Goal: Task Accomplishment & Management: Manage account settings

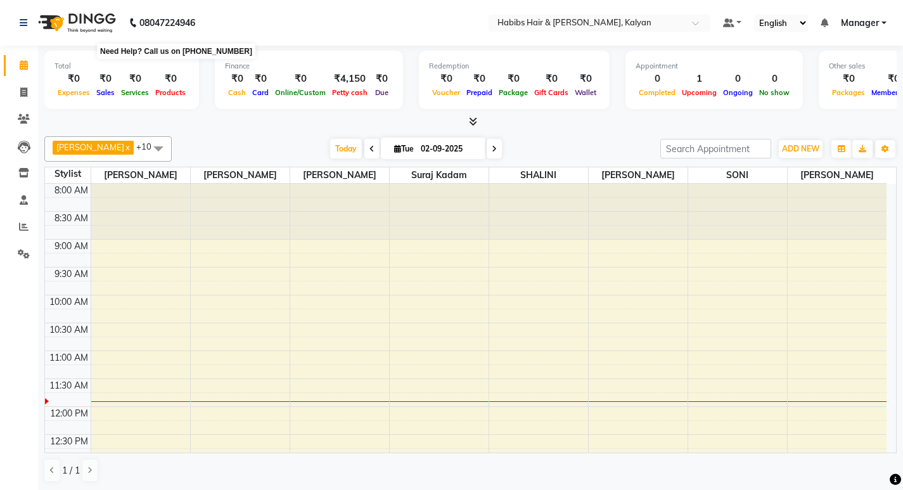
scroll to position [567, 0]
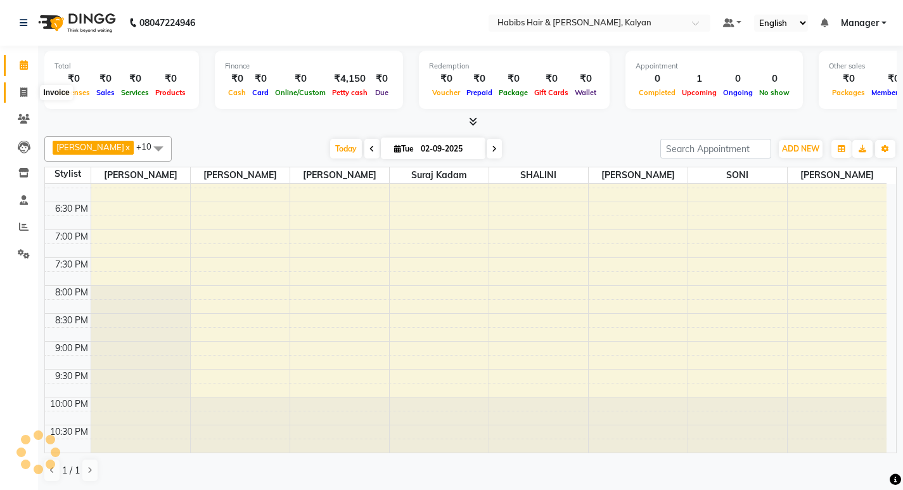
click at [13, 89] on span at bounding box center [24, 93] width 22 height 15
select select "8185"
select select "service"
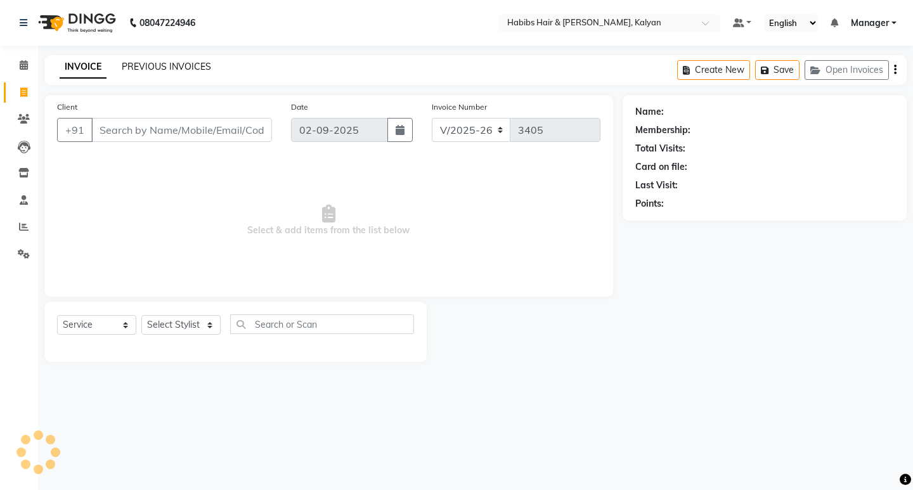
click at [158, 64] on link "PREVIOUS INVOICES" at bounding box center [166, 66] width 89 height 11
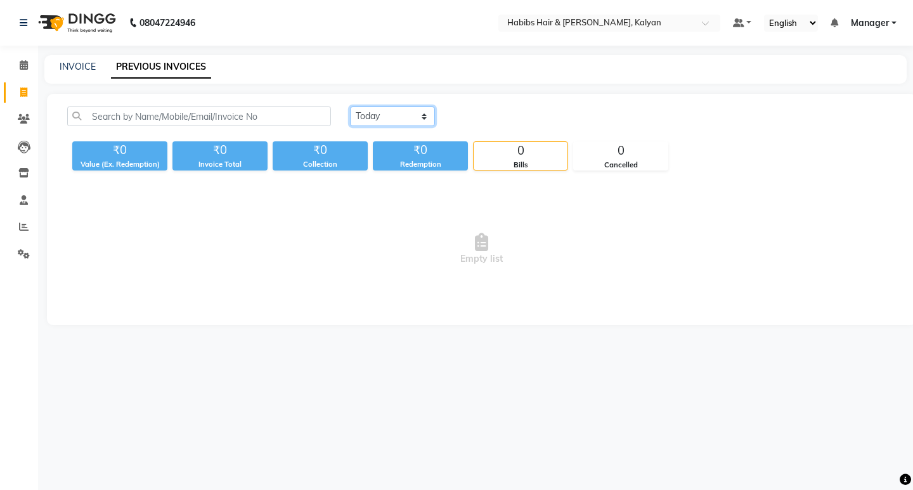
click at [404, 120] on select "[DATE] [DATE] Custom Range" at bounding box center [392, 116] width 85 height 20
click at [350, 106] on select "[DATE] [DATE] Custom Range" at bounding box center [392, 116] width 85 height 20
click at [395, 115] on select "[DATE] [DATE] Custom Range" at bounding box center [397, 117] width 95 height 20
select select "[DATE]"
click at [350, 107] on select "[DATE] [DATE] Custom Range" at bounding box center [397, 117] width 95 height 20
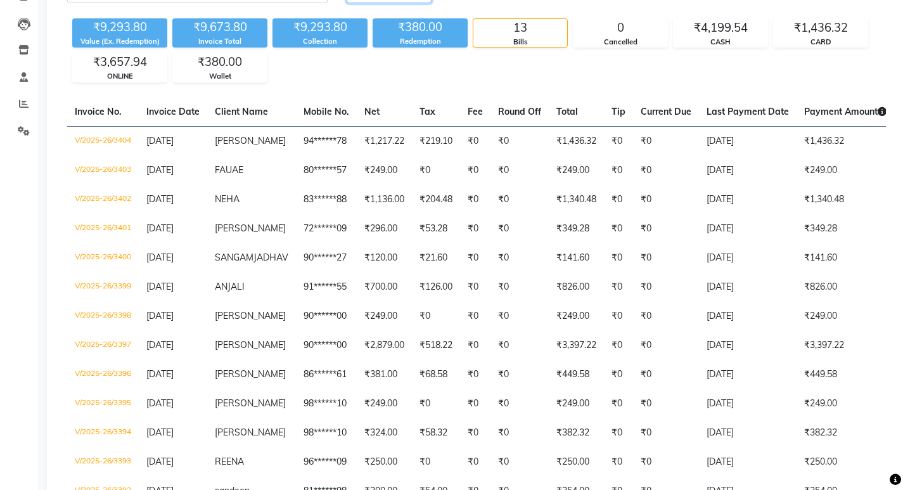
scroll to position [63, 0]
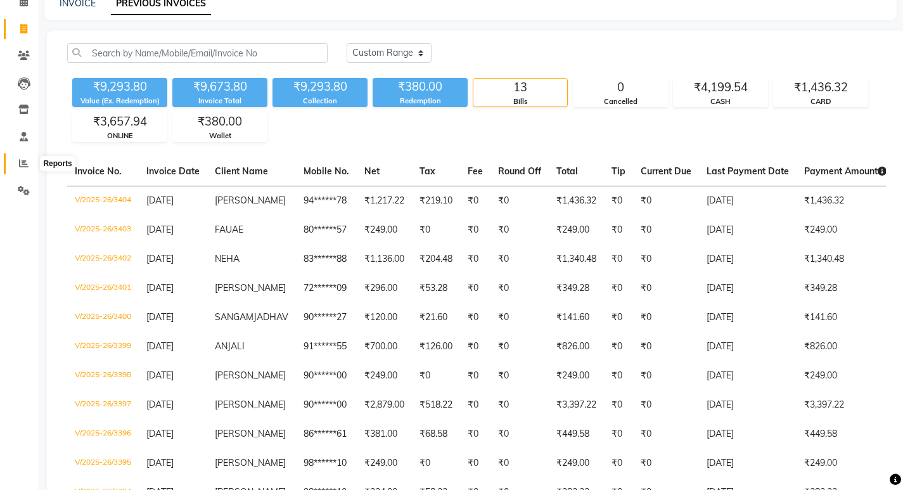
click at [16, 167] on span at bounding box center [24, 164] width 22 height 15
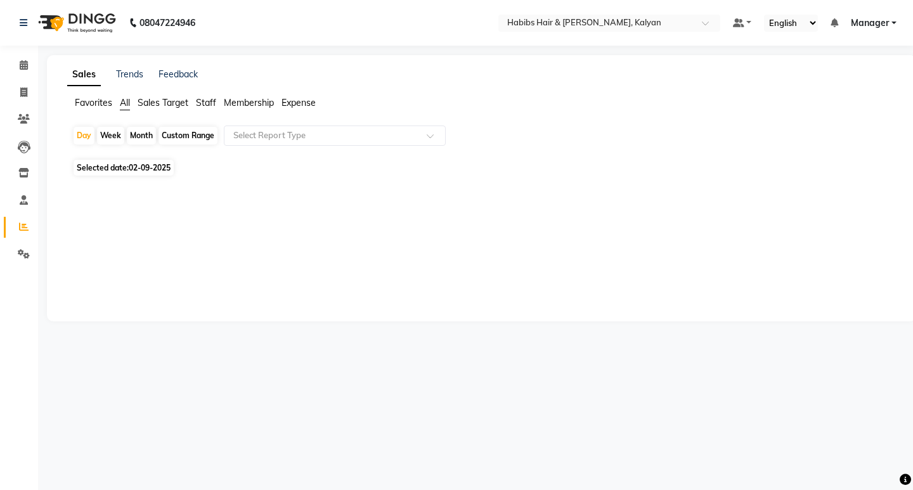
click at [124, 162] on span "Selected date: [DATE]" at bounding box center [124, 168] width 100 height 16
select select "9"
select select "2025"
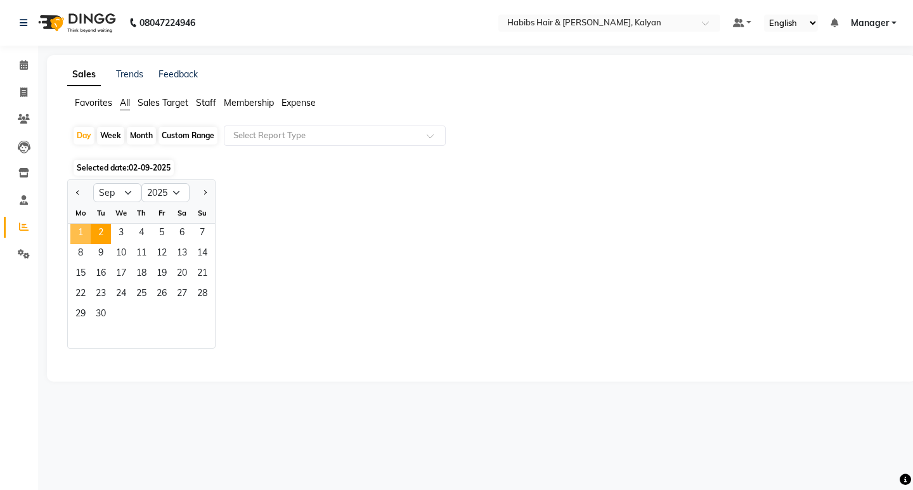
click at [78, 236] on span "1" at bounding box center [80, 234] width 20 height 20
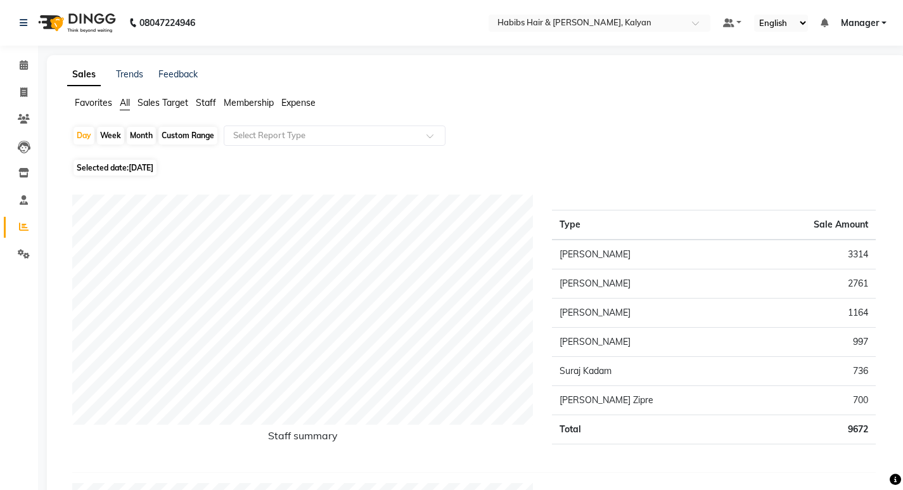
click at [279, 108] on ul "Favorites All Sales Target Staff Membership Expense" at bounding box center [476, 103] width 819 height 14
click at [297, 101] on span "Expense" at bounding box center [298, 102] width 34 height 11
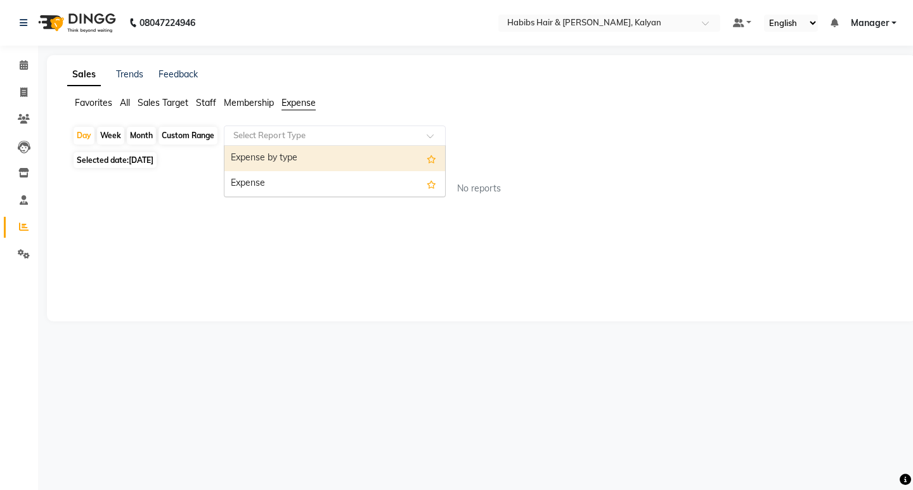
click at [297, 132] on input "text" at bounding box center [322, 135] width 183 height 13
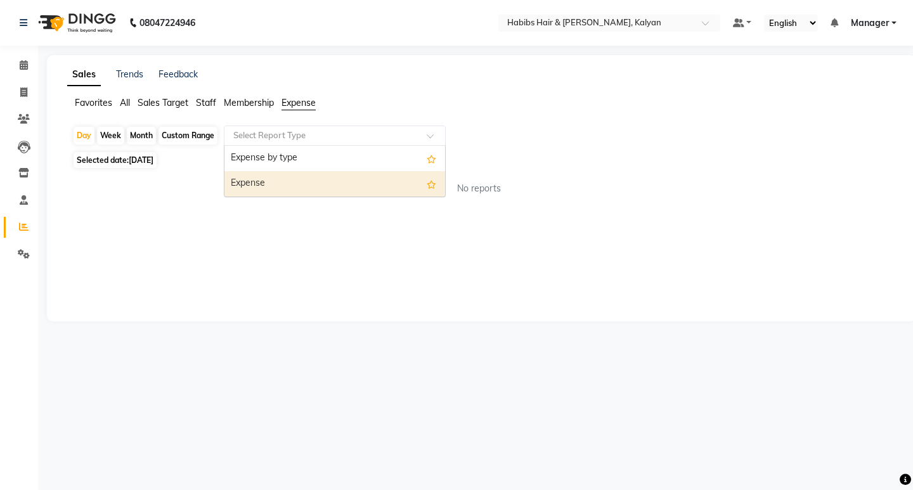
click at [298, 183] on div "Expense" at bounding box center [334, 183] width 221 height 25
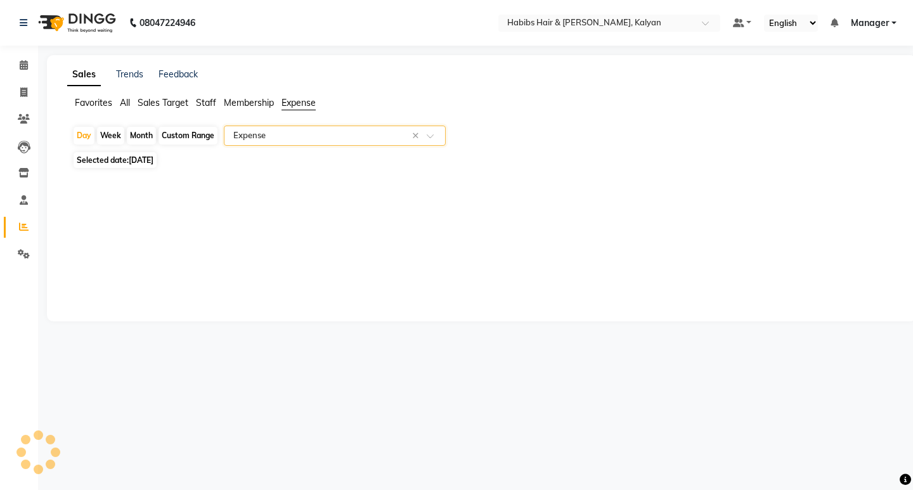
select select "csv"
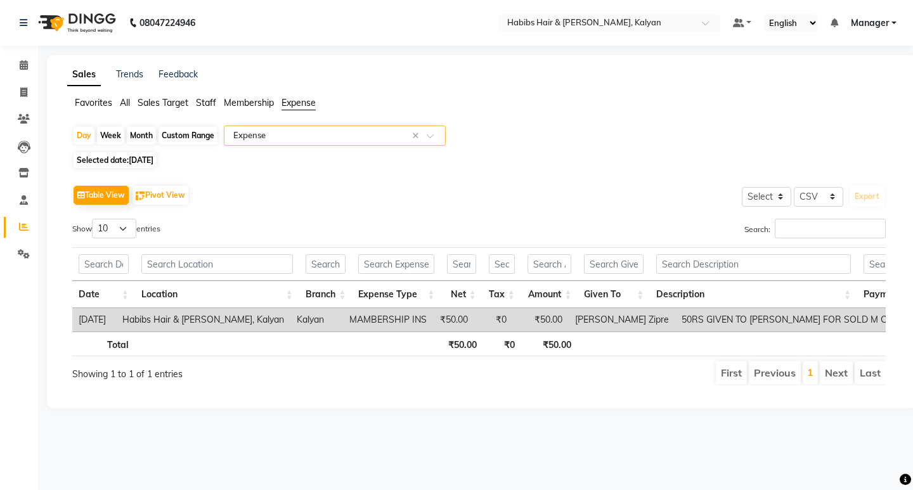
click at [209, 89] on div "Sales Trends Feedback Favorites All Sales Target Staff Membership Expense Day W…" at bounding box center [481, 231] width 869 height 353
click at [214, 105] on span "Staff" at bounding box center [206, 102] width 20 height 11
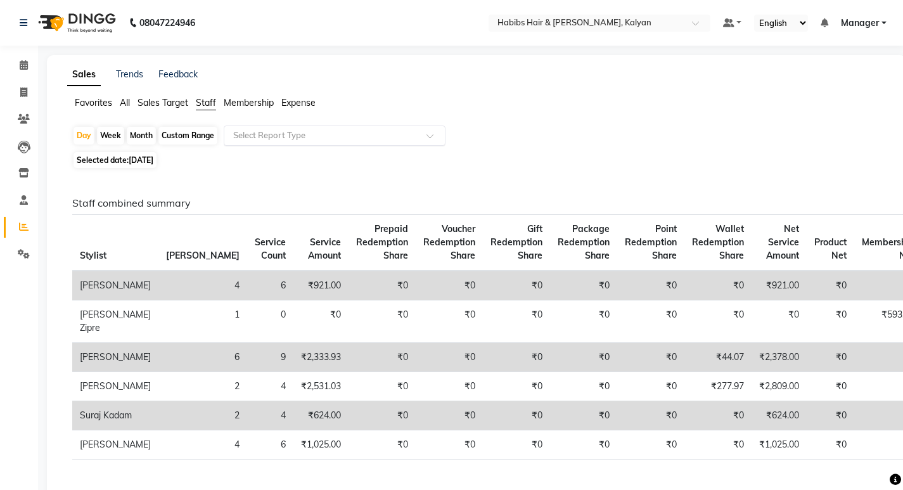
click at [379, 132] on input "text" at bounding box center [322, 135] width 183 height 13
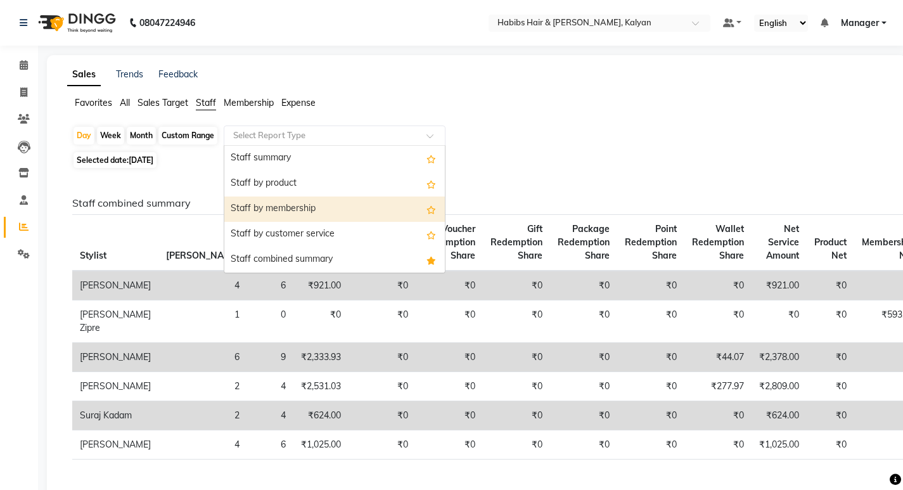
click at [390, 204] on div "Staff by membership" at bounding box center [334, 208] width 221 height 25
select select "csv"
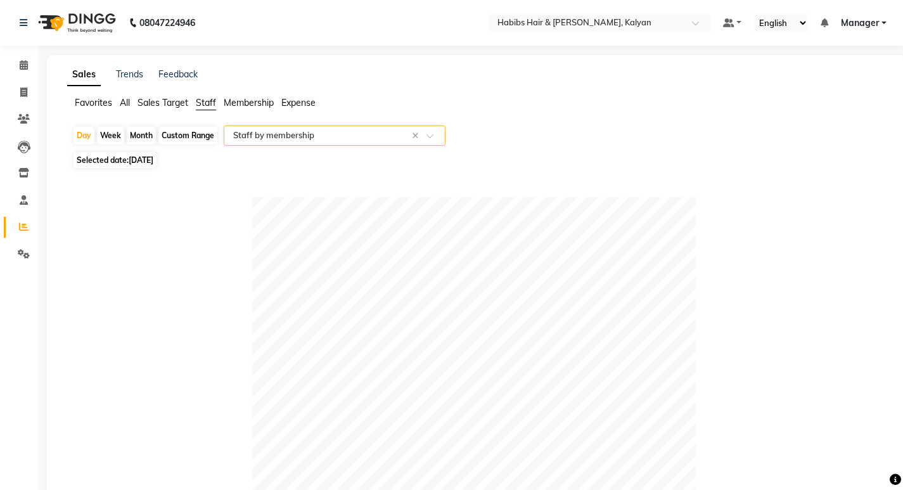
click at [304, 137] on input "text" at bounding box center [322, 135] width 183 height 13
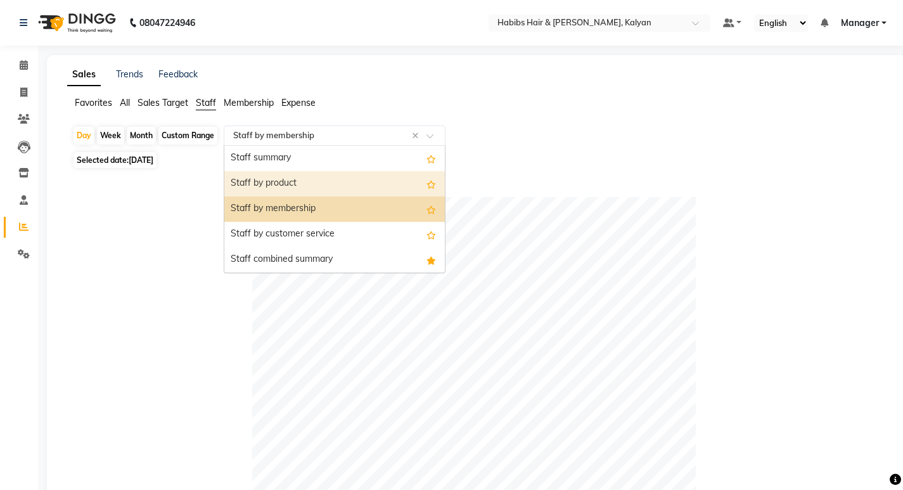
click at [318, 177] on div "Staff by product" at bounding box center [334, 183] width 221 height 25
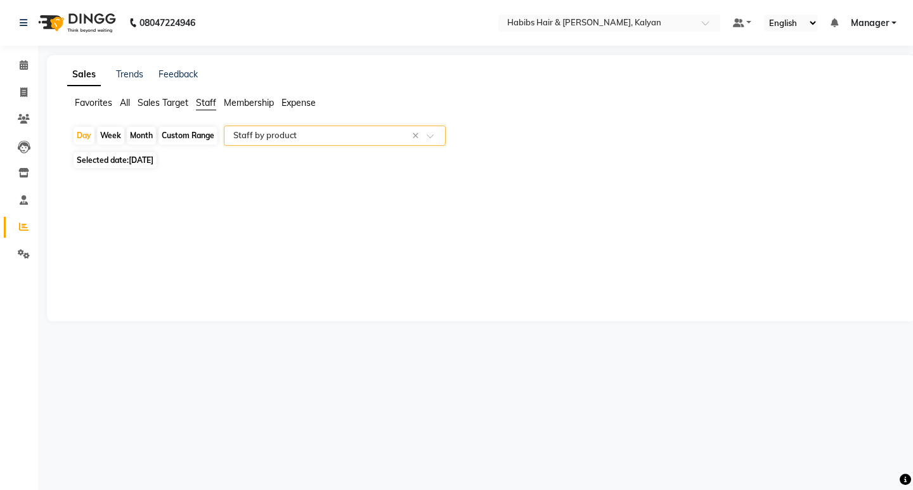
click at [303, 132] on input "text" at bounding box center [322, 135] width 183 height 13
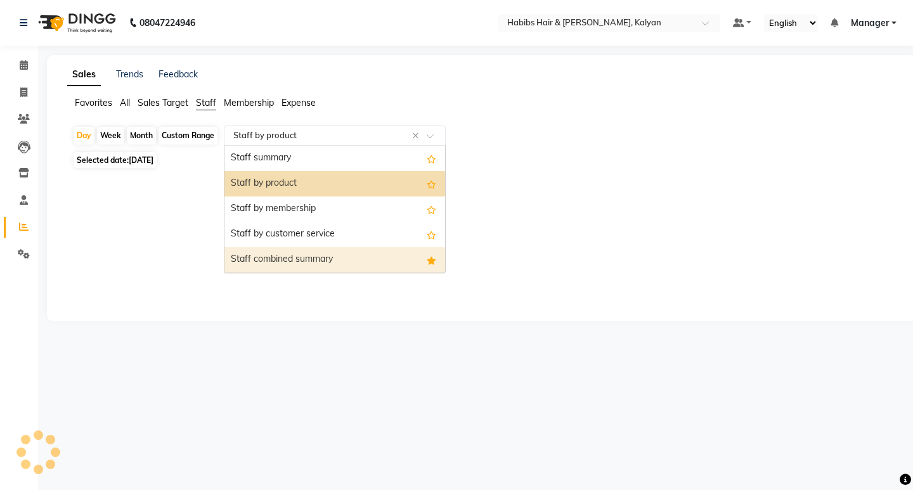
click at [326, 254] on div "Staff combined summary" at bounding box center [334, 259] width 221 height 25
select select "csv"
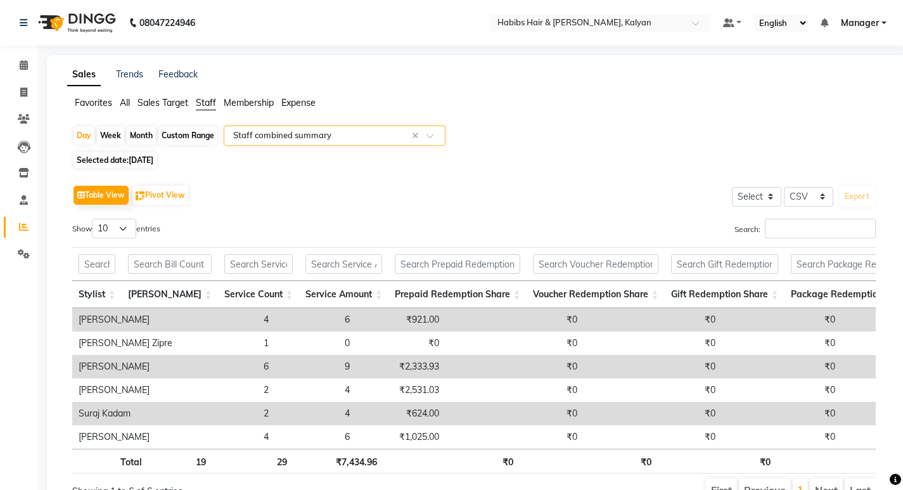
click at [304, 98] on span "Expense" at bounding box center [298, 102] width 34 height 11
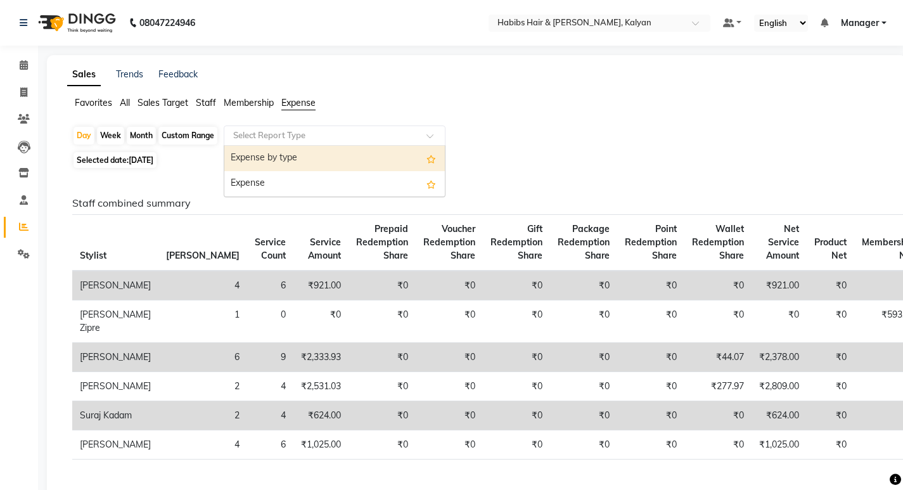
click at [346, 129] on div "Select Report Type" at bounding box center [335, 135] width 222 height 20
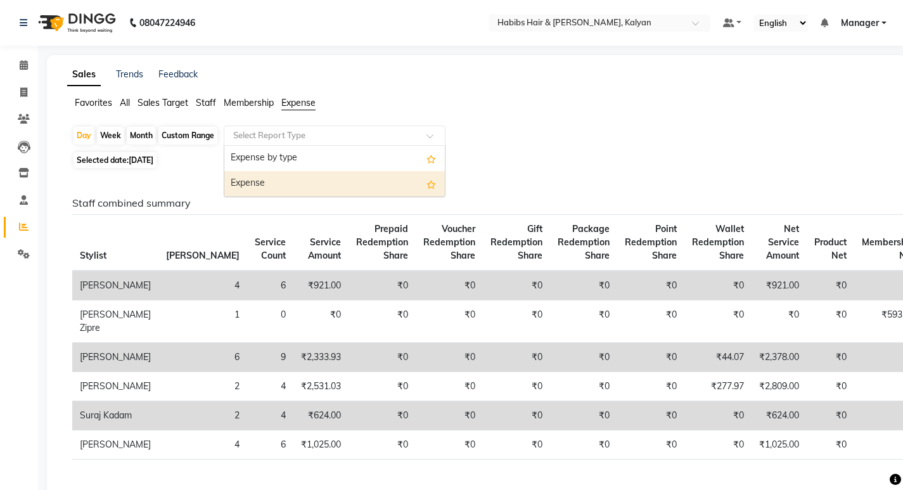
click at [356, 183] on div "Expense" at bounding box center [334, 183] width 221 height 25
select select "csv"
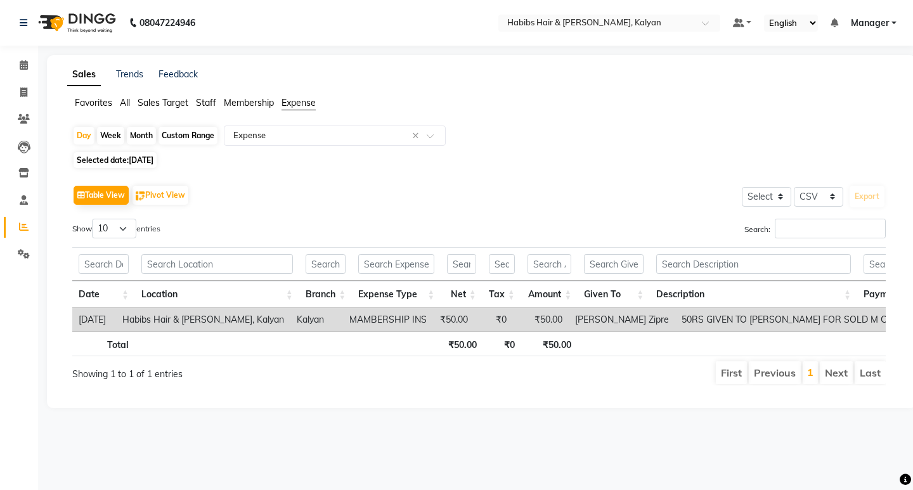
click at [198, 106] on span "Staff" at bounding box center [206, 102] width 20 height 11
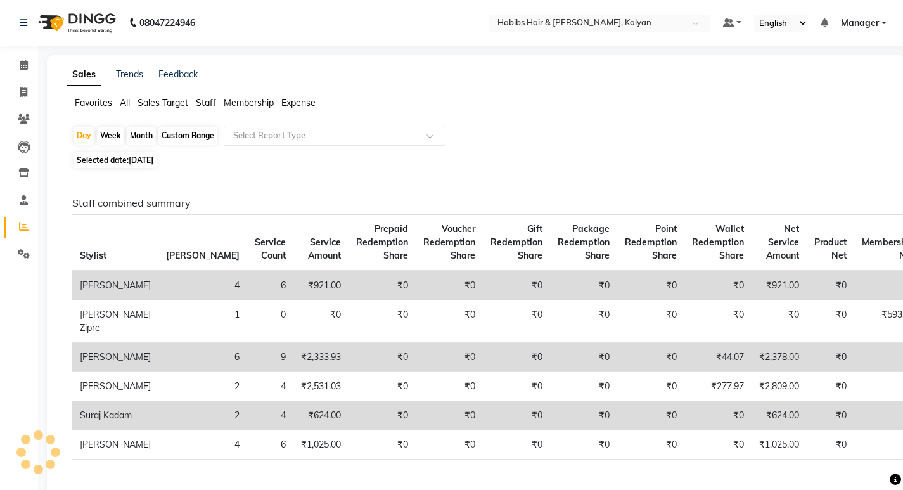
click at [286, 130] on input "text" at bounding box center [322, 135] width 183 height 13
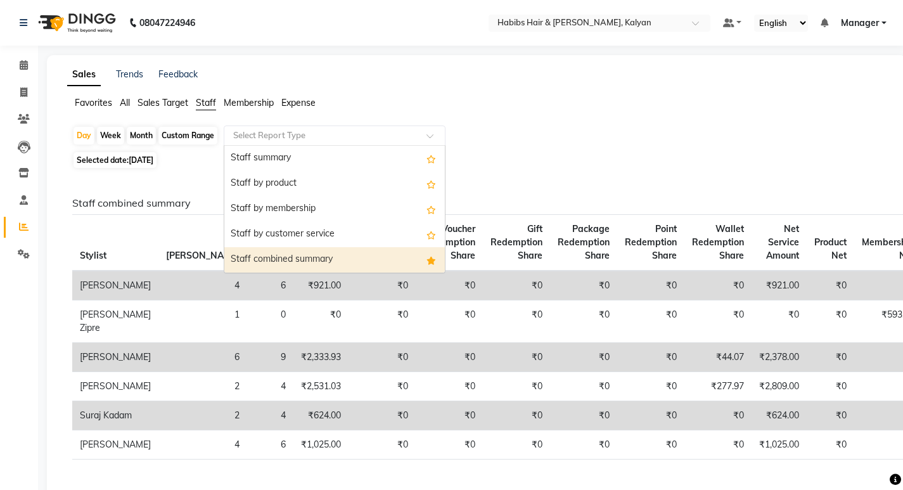
click at [342, 252] on div "Staff combined summary" at bounding box center [334, 259] width 221 height 25
select select "csv"
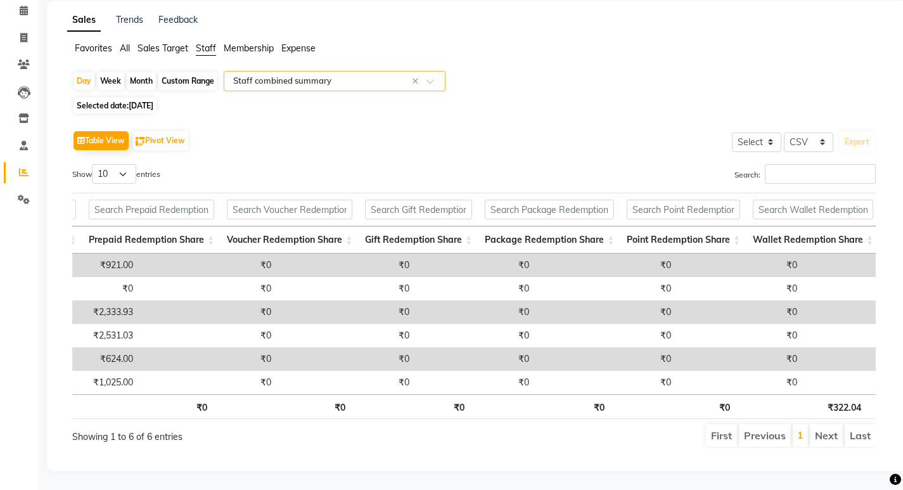
scroll to position [0, 157]
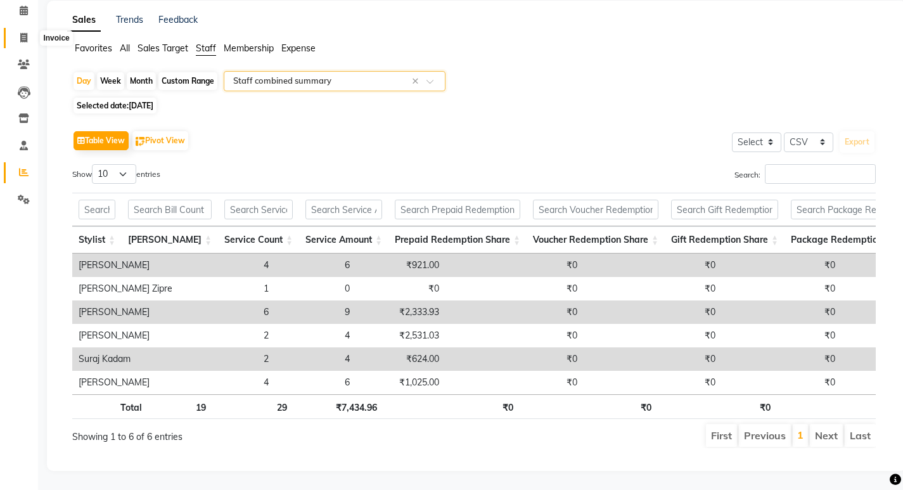
click at [24, 33] on icon at bounding box center [23, 38] width 7 height 10
select select "8185"
select select "service"
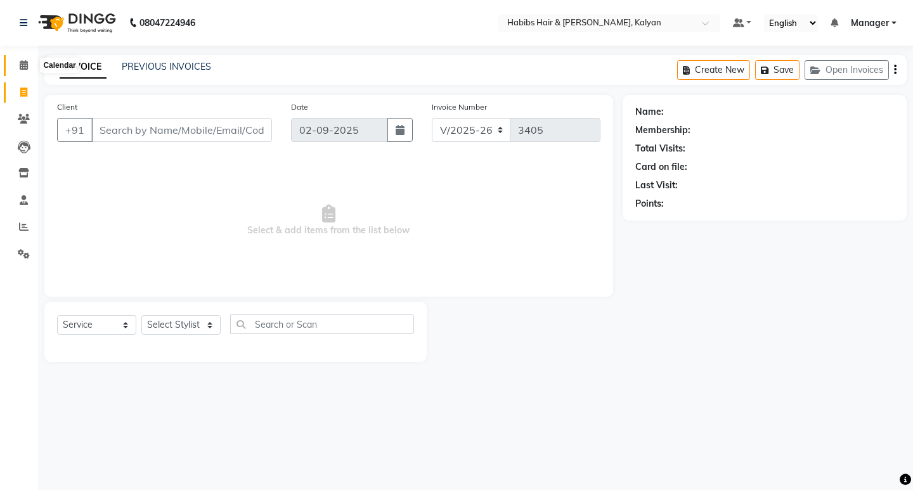
click at [23, 63] on icon at bounding box center [24, 65] width 8 height 10
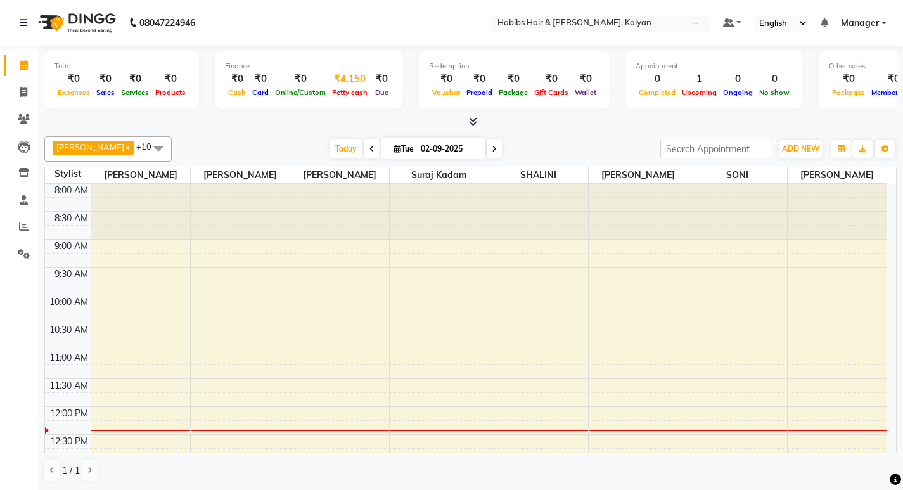
click at [339, 87] on div "Petty cash" at bounding box center [350, 92] width 42 height 13
click at [347, 82] on div "₹4,150" at bounding box center [350, 79] width 42 height 15
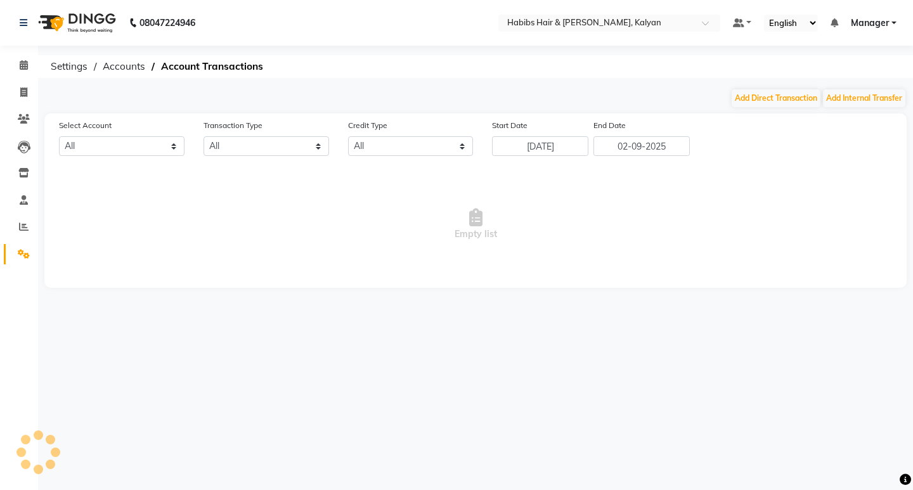
select select "7313"
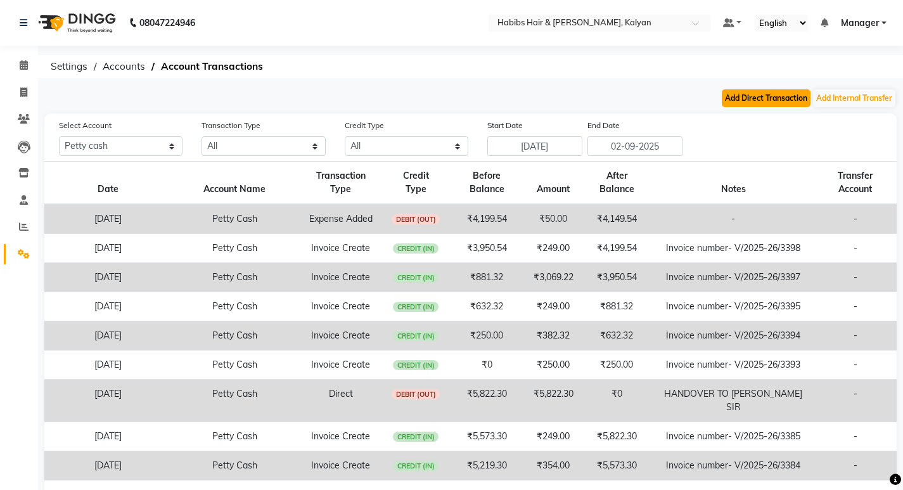
click at [755, 96] on button "Add Direct Transaction" at bounding box center [766, 98] width 89 height 18
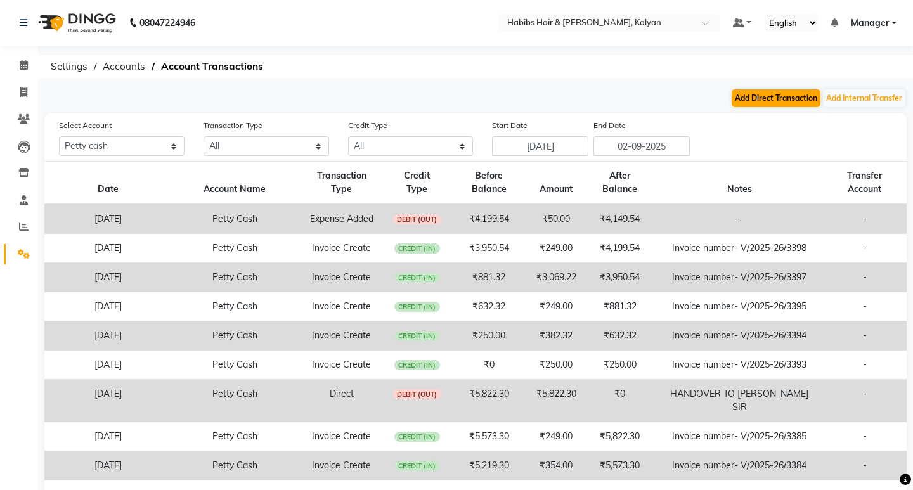
select select "direct"
select select "7313"
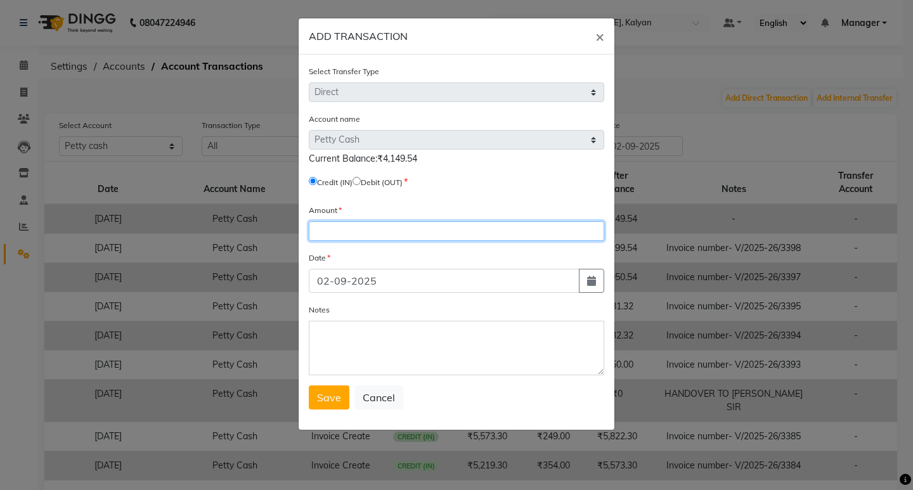
click at [362, 229] on input "number" at bounding box center [456, 231] width 295 height 20
click at [361, 179] on input "radio" at bounding box center [356, 181] width 8 height 8
radio input "true"
click at [373, 233] on input "number" at bounding box center [456, 231] width 295 height 20
type input "4149.54"
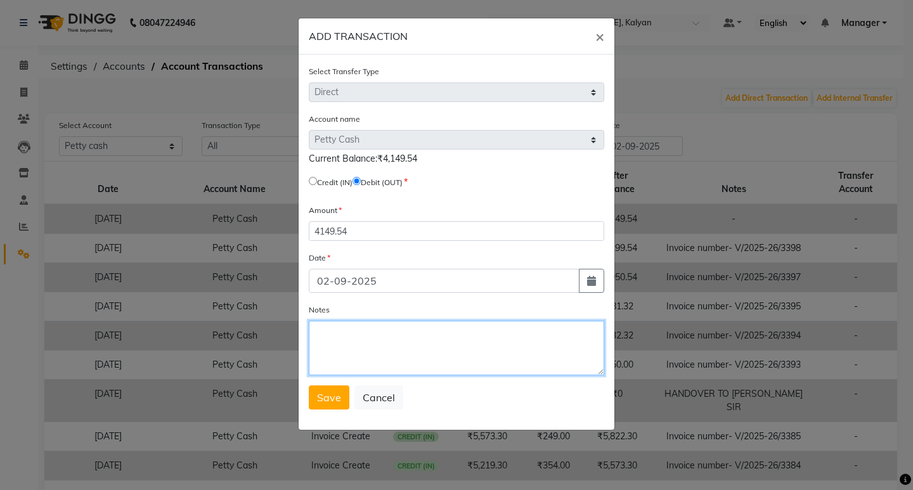
click at [369, 364] on textarea "Notes" at bounding box center [456, 348] width 295 height 55
type textarea "HANDOVER TO [PERSON_NAME] SIR"
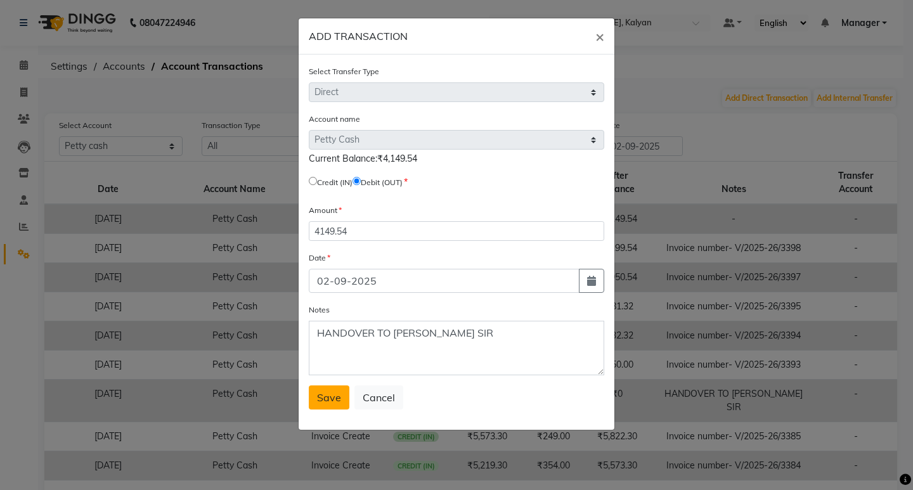
click at [324, 395] on span "Save" at bounding box center [329, 397] width 24 height 13
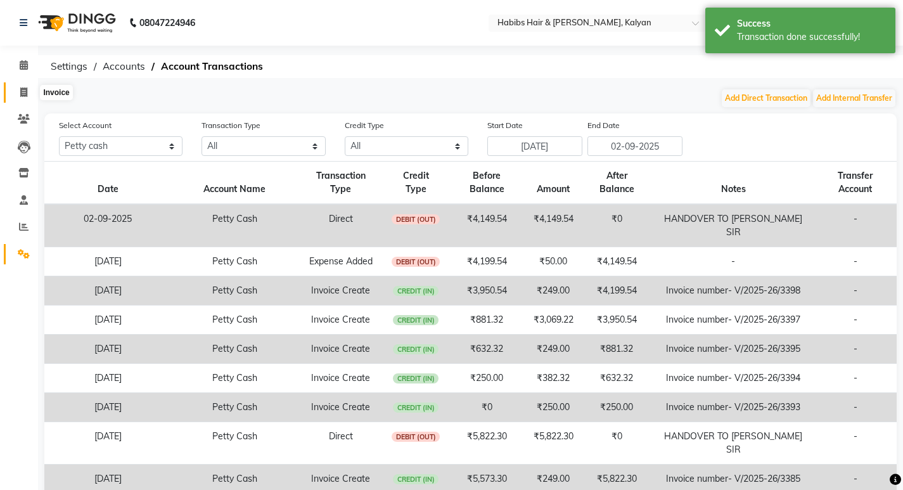
click at [23, 96] on icon at bounding box center [23, 92] width 7 height 10
select select "8185"
select select "service"
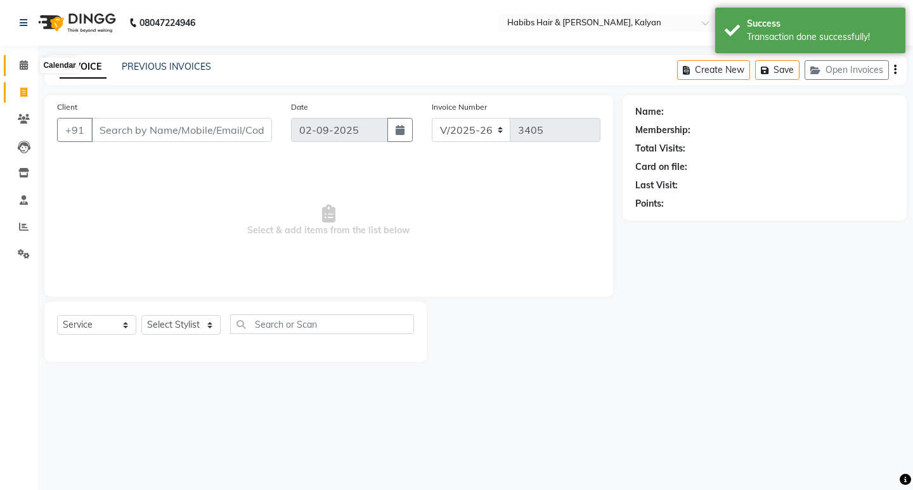
click at [19, 58] on span at bounding box center [24, 65] width 22 height 15
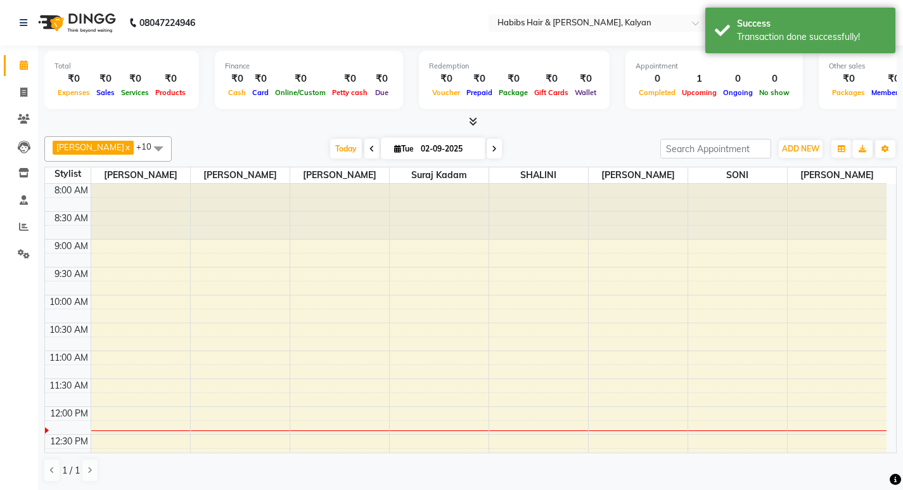
click at [369, 146] on icon at bounding box center [371, 149] width 5 height 8
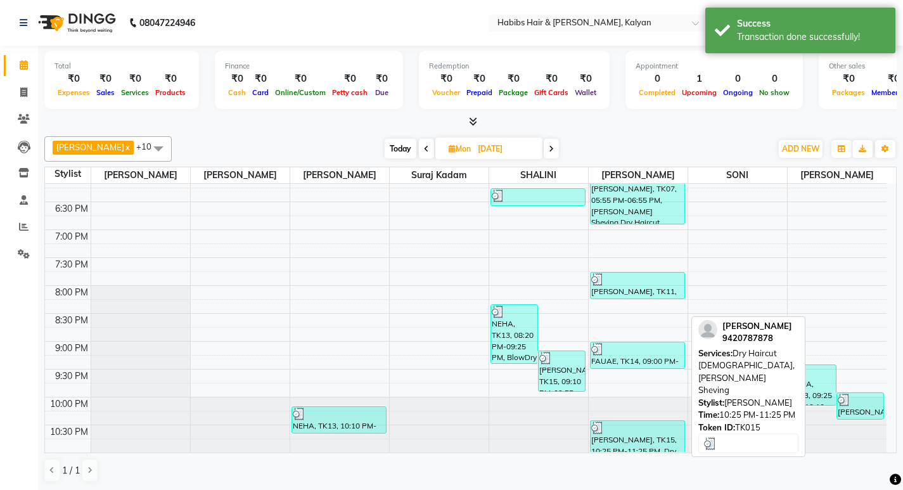
scroll to position [1, 0]
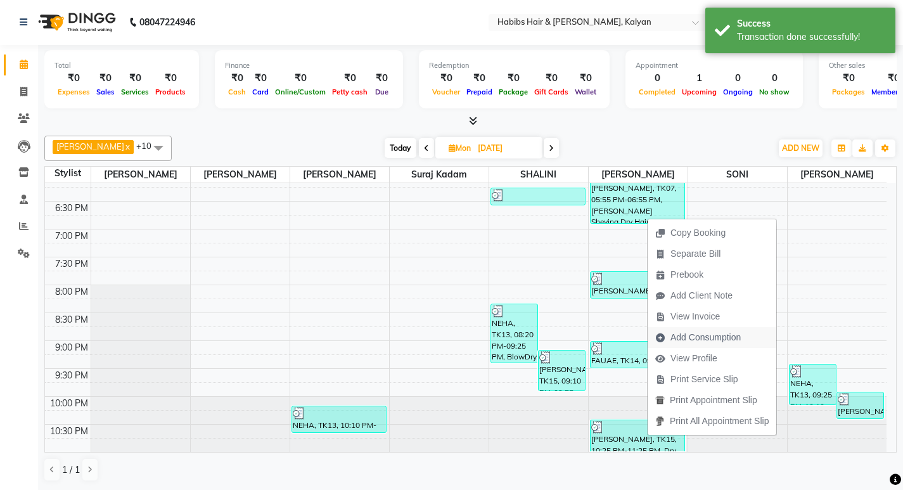
click at [704, 335] on span "Add Consumption" at bounding box center [706, 337] width 70 height 13
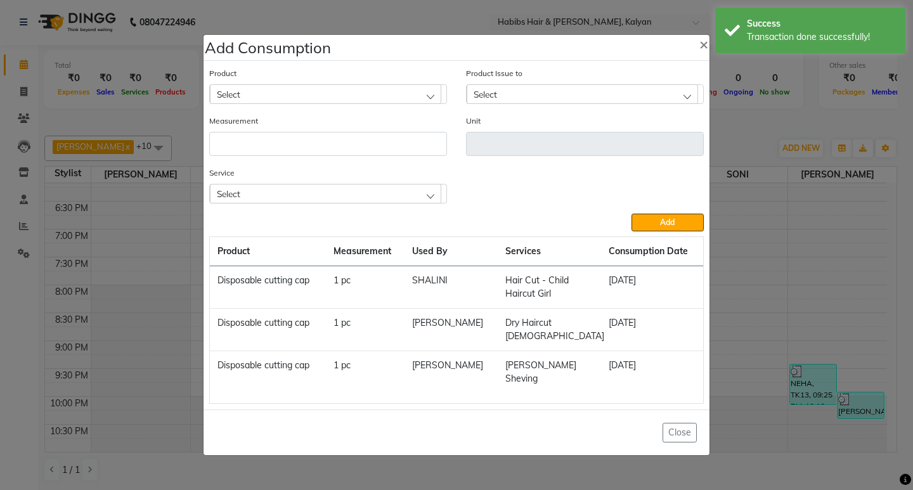
click at [774, 99] on ngb-modal-window "Add Consumption × Product Select Product Issue to Select Measurement Unit Servi…" at bounding box center [456, 245] width 913 height 490
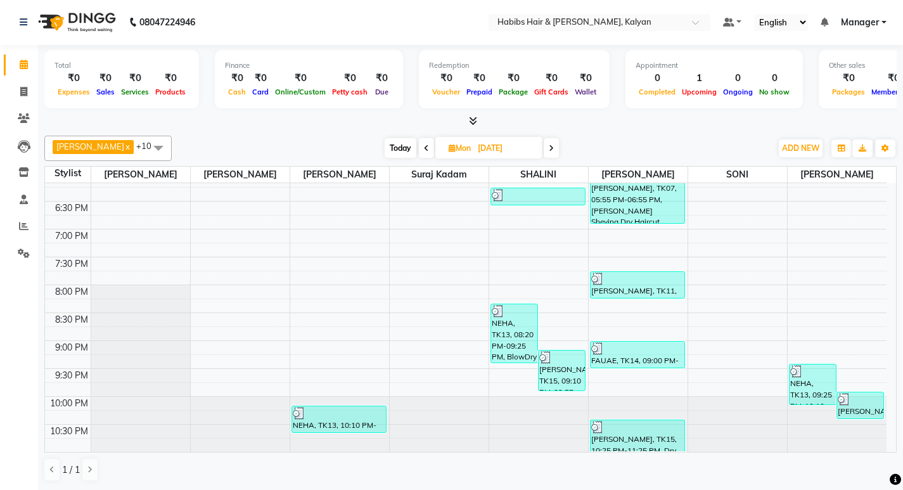
click at [544, 144] on span at bounding box center [551, 148] width 15 height 20
type input "02-09-2025"
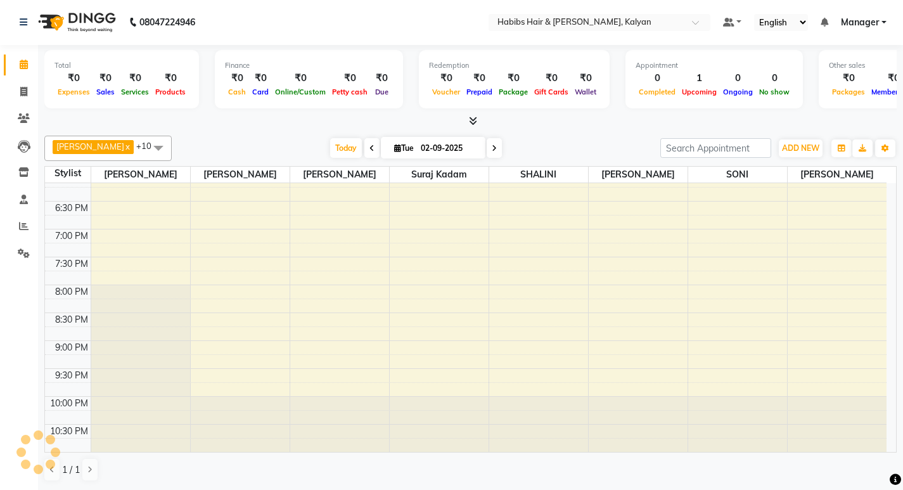
scroll to position [224, 0]
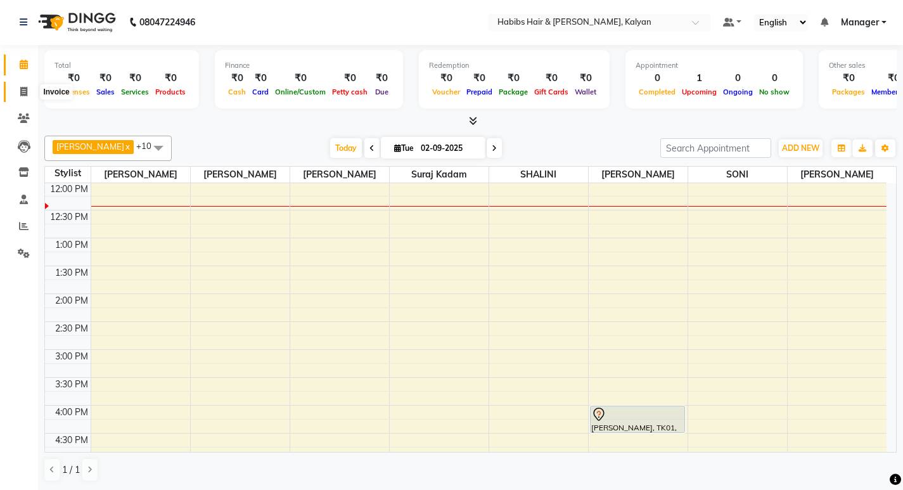
click at [20, 96] on icon at bounding box center [23, 92] width 7 height 10
select select "8185"
select select "service"
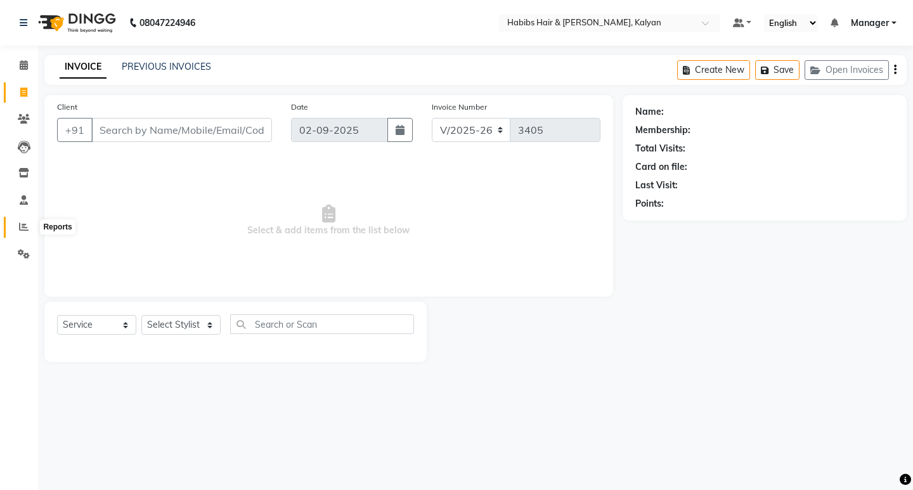
click at [23, 221] on span at bounding box center [24, 227] width 22 height 15
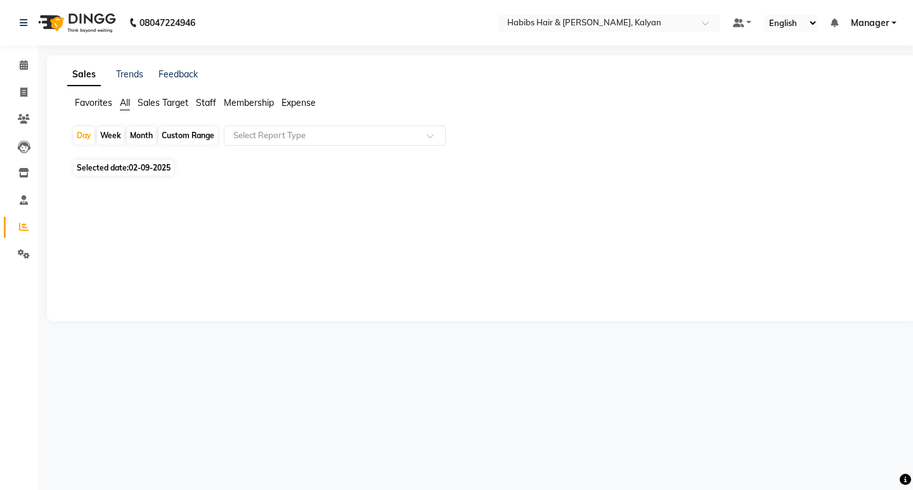
click at [136, 172] on span "Selected date: [DATE]" at bounding box center [124, 168] width 100 height 16
select select "9"
select select "2025"
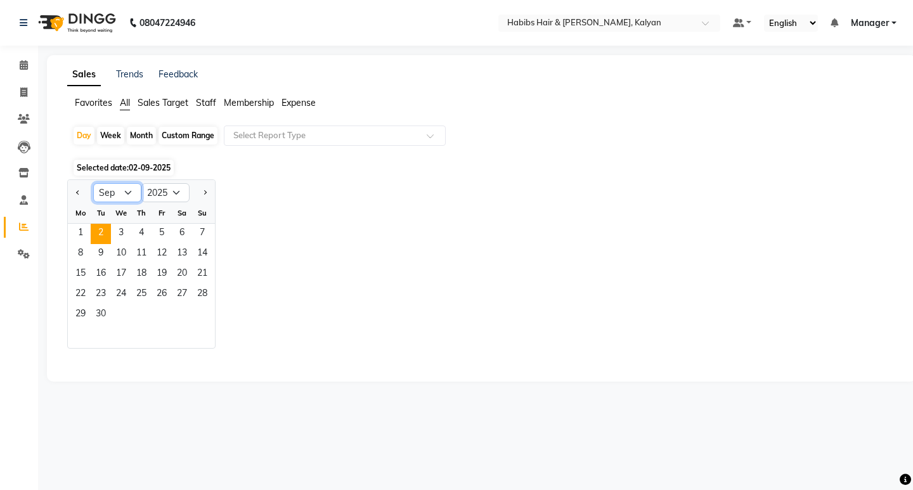
click at [128, 190] on select "Jan Feb Mar Apr May Jun [DATE] Aug Sep Oct Nov Dec" at bounding box center [117, 192] width 48 height 19
select select "8"
click at [93, 183] on select "Jan Feb Mar Apr May Jun [DATE] Aug Sep Oct Nov Dec" at bounding box center [117, 192] width 48 height 19
click at [193, 132] on div "Custom Range" at bounding box center [187, 136] width 59 height 18
select select "9"
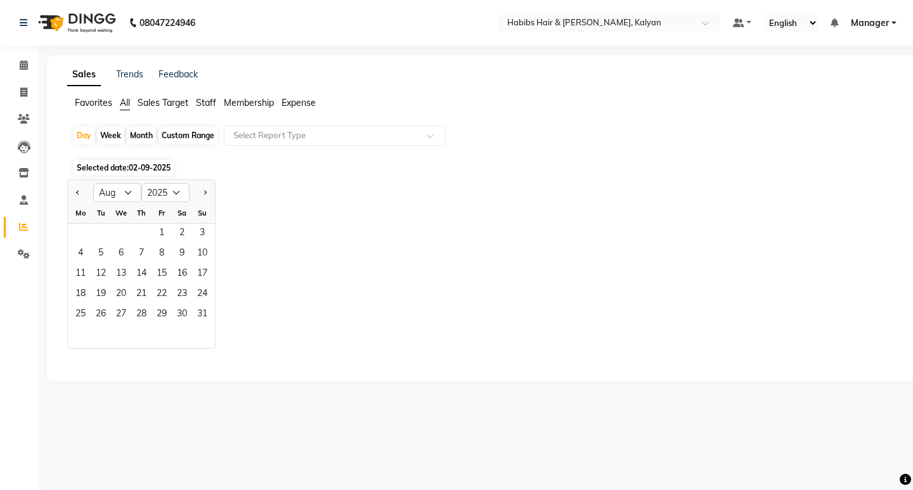
select select "2025"
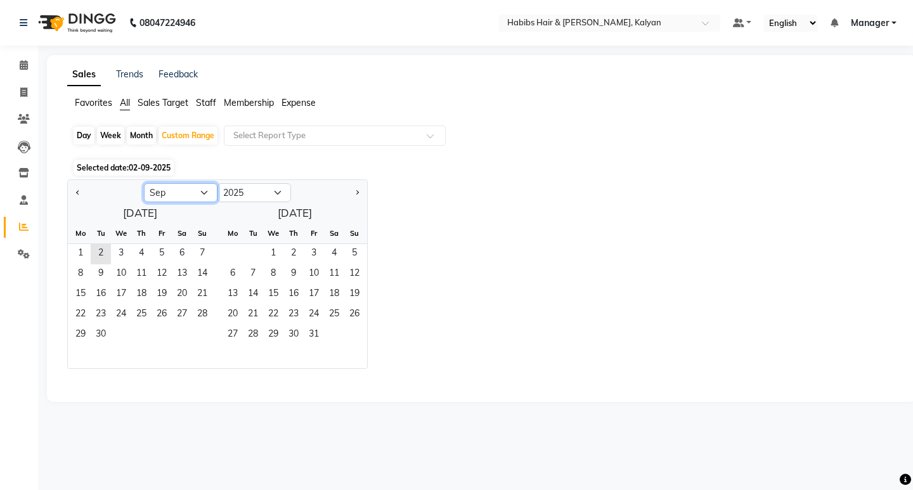
click at [175, 190] on select "Jan Feb Mar Apr May Jun [DATE] Aug Sep Oct Nov Dec" at bounding box center [181, 192] width 74 height 19
select select "8"
click at [144, 183] on select "Jan Feb Mar Apr May Jun [DATE] Aug Sep Oct Nov Dec" at bounding box center [181, 192] width 74 height 19
click at [181, 335] on span "30" at bounding box center [182, 335] width 20 height 20
click at [204, 333] on span "31" at bounding box center [202, 335] width 20 height 20
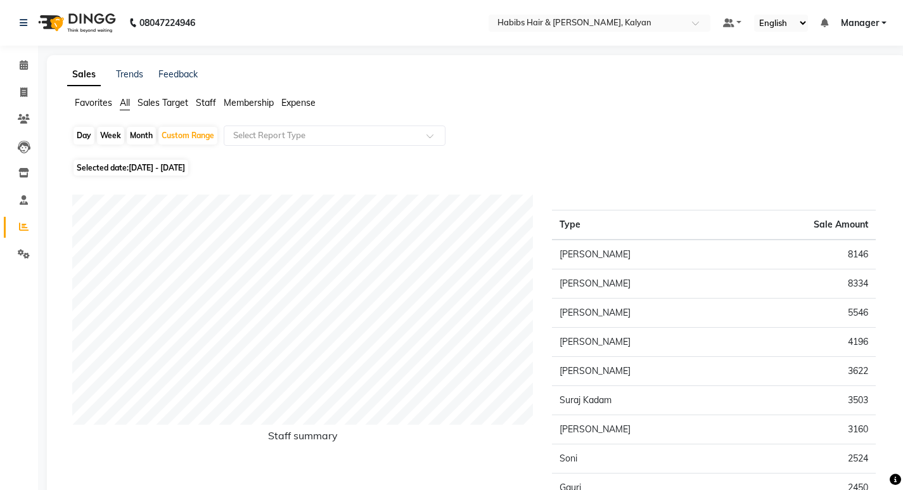
click at [294, 101] on span "Expense" at bounding box center [298, 102] width 34 height 11
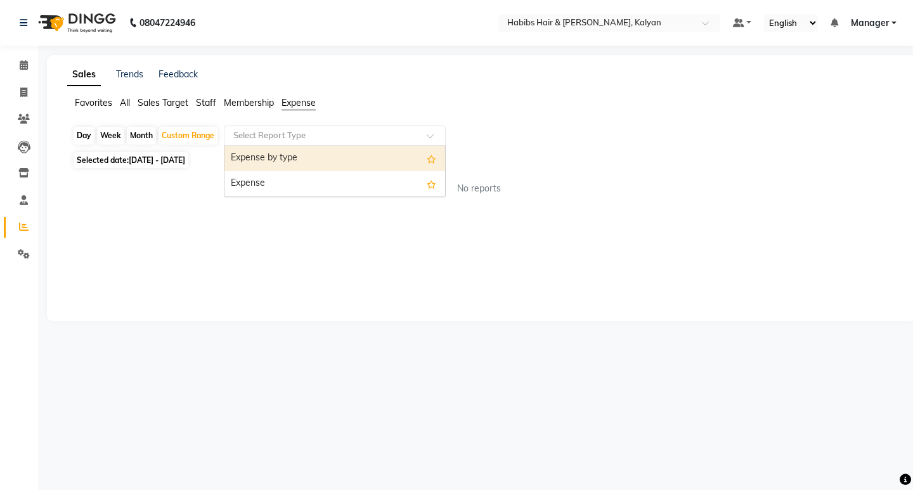
click at [311, 140] on input "text" at bounding box center [322, 135] width 183 height 13
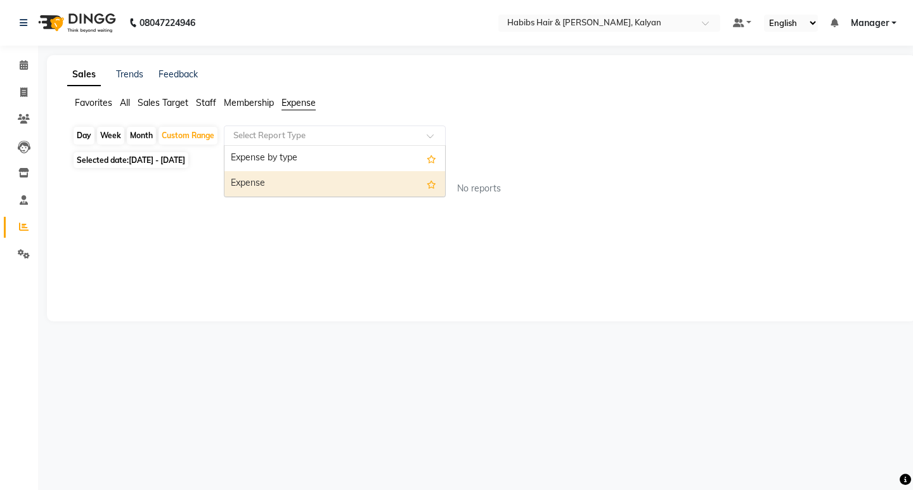
click at [304, 193] on div "Expense" at bounding box center [334, 183] width 221 height 25
select select "csv"
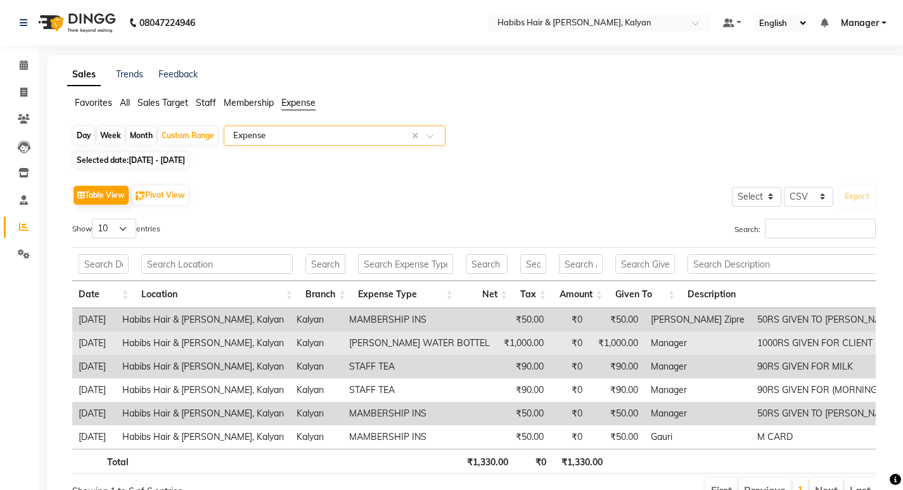
scroll to position [74, 0]
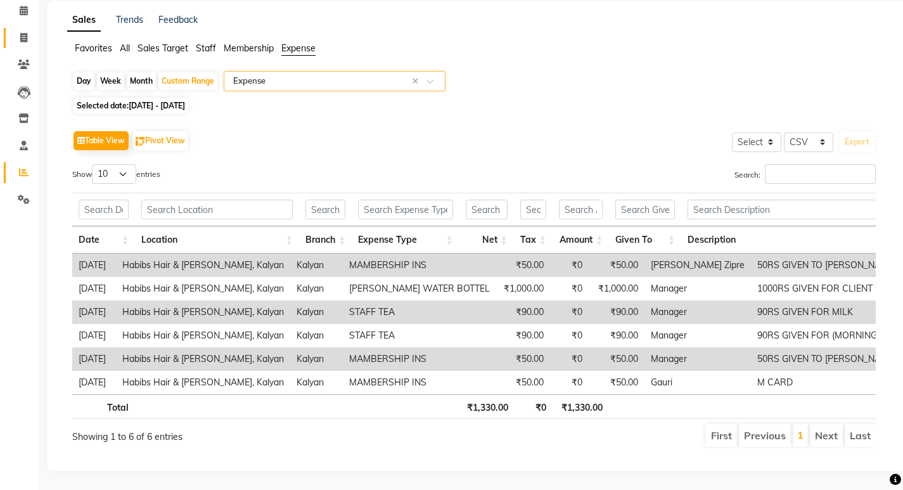
click at [21, 28] on link "Invoice" at bounding box center [19, 38] width 30 height 21
select select "service"
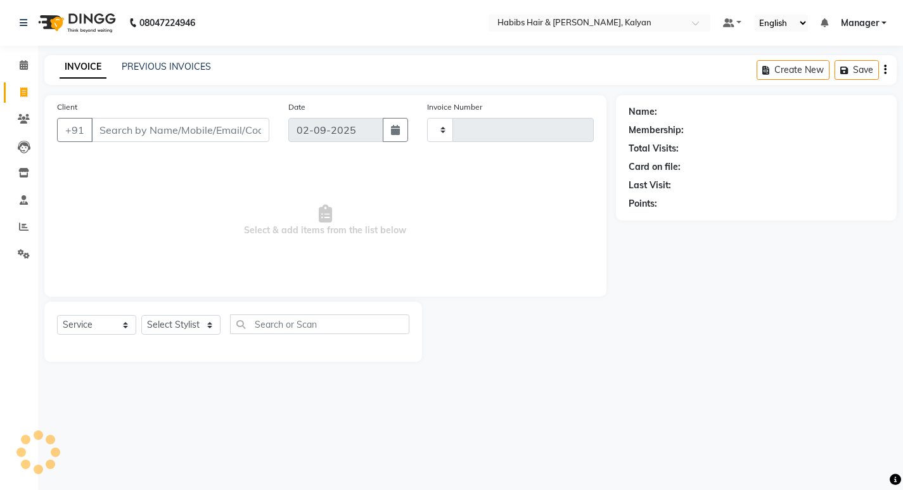
type input "3405"
select select "8185"
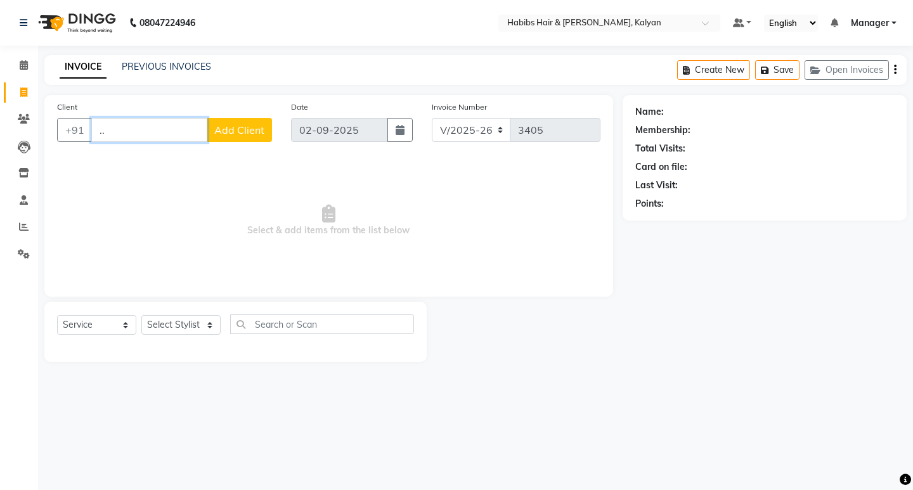
type input "."
click at [882, 18] on span "Manager" at bounding box center [869, 22] width 38 height 13
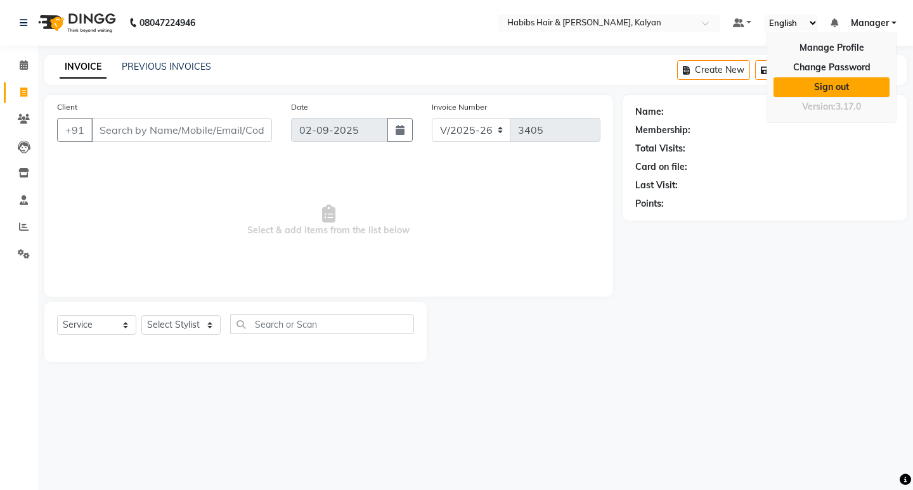
click at [825, 90] on link "Sign out" at bounding box center [831, 87] width 116 height 20
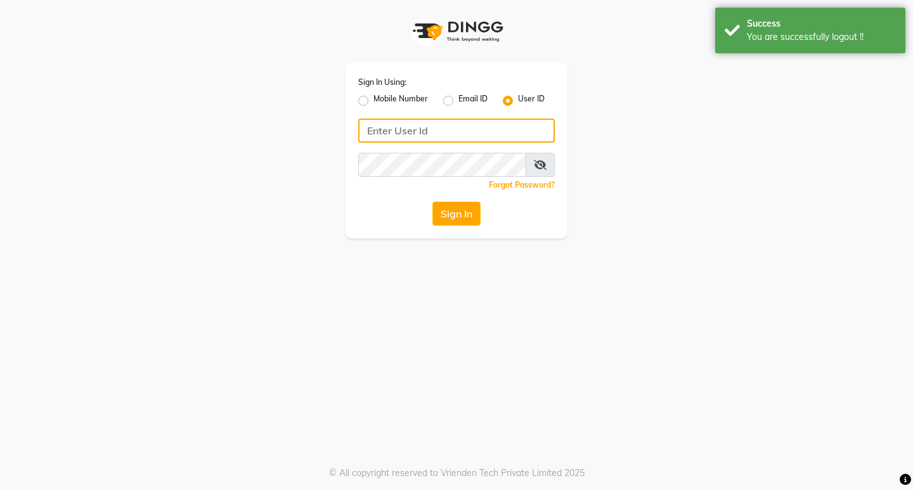
type input "9930166066"
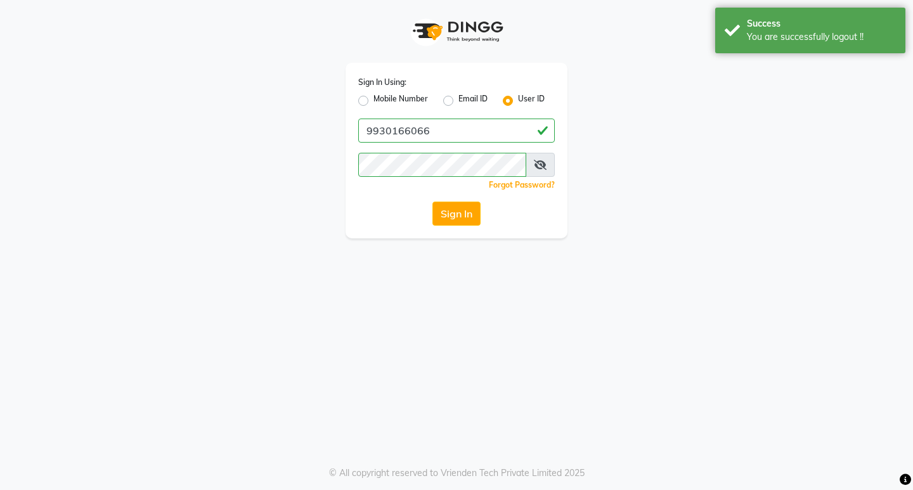
click at [373, 99] on label "Mobile Number" at bounding box center [400, 100] width 55 height 15
click at [373, 99] on input "Mobile Number" at bounding box center [377, 97] width 8 height 8
radio input "true"
radio input "false"
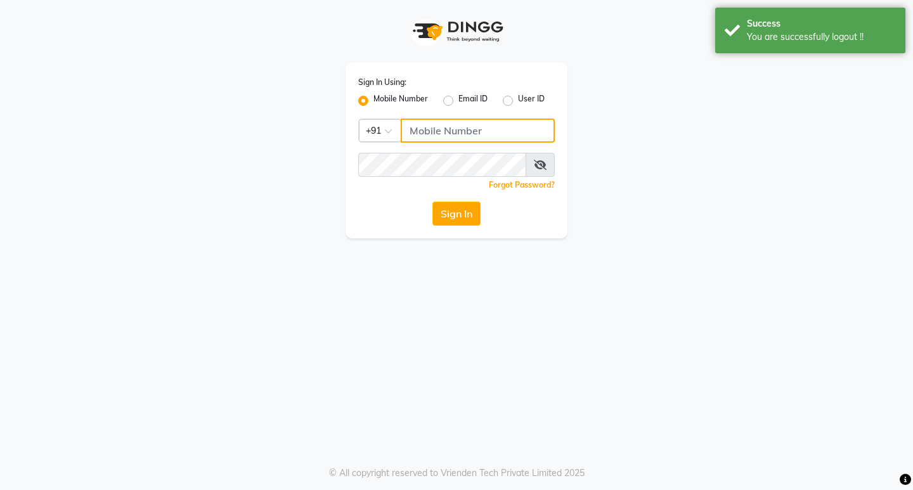
click at [464, 137] on input "Username" at bounding box center [478, 131] width 154 height 24
type input "8975867006"
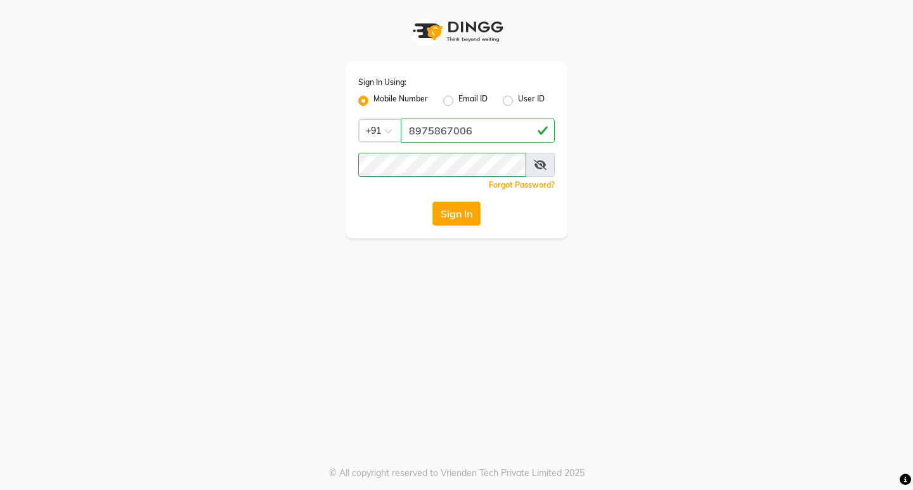
click at [599, 227] on div "Sign In Using: Mobile Number Email ID User ID Country Code × [PHONE_NUMBER] Rem…" at bounding box center [456, 119] width 722 height 238
click at [465, 216] on button "Sign In" at bounding box center [456, 214] width 48 height 24
